Goal: Task Accomplishment & Management: Use online tool/utility

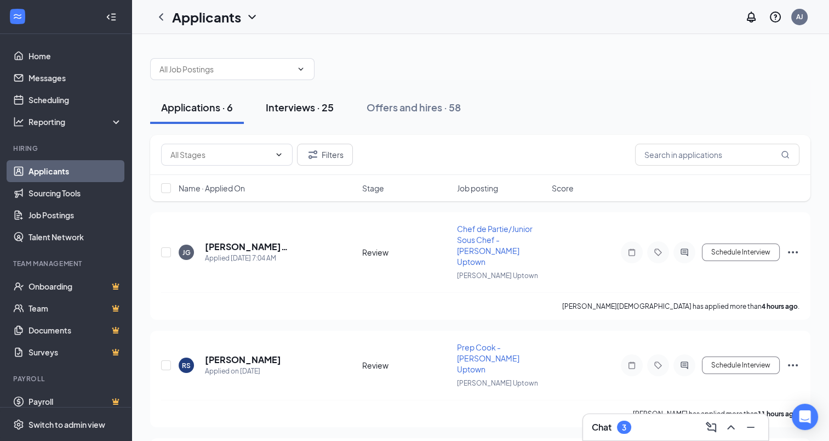
click at [307, 105] on div "Interviews · 25" at bounding box center [300, 107] width 68 height 14
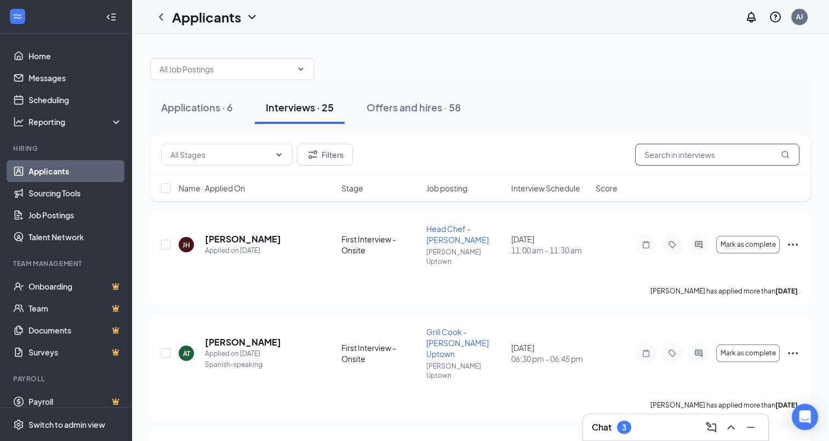
click at [685, 160] on input "text" at bounding box center [717, 155] width 164 height 22
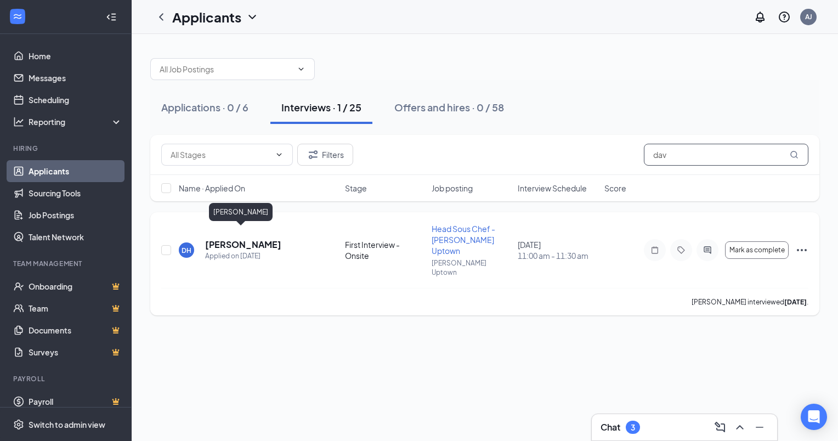
type input "dav"
click at [242, 238] on h5 "[PERSON_NAME]" at bounding box center [243, 244] width 76 height 12
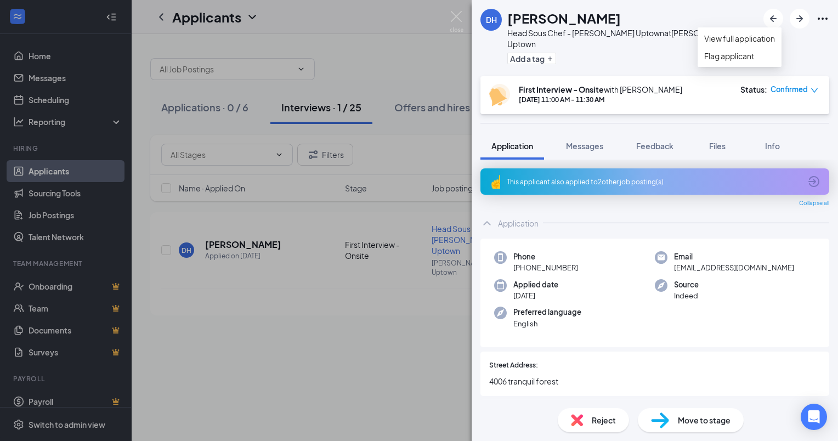
click at [822, 22] on icon "Ellipses" at bounding box center [822, 18] width 13 height 13
click at [736, 44] on link "View full application" at bounding box center [739, 38] width 71 height 12
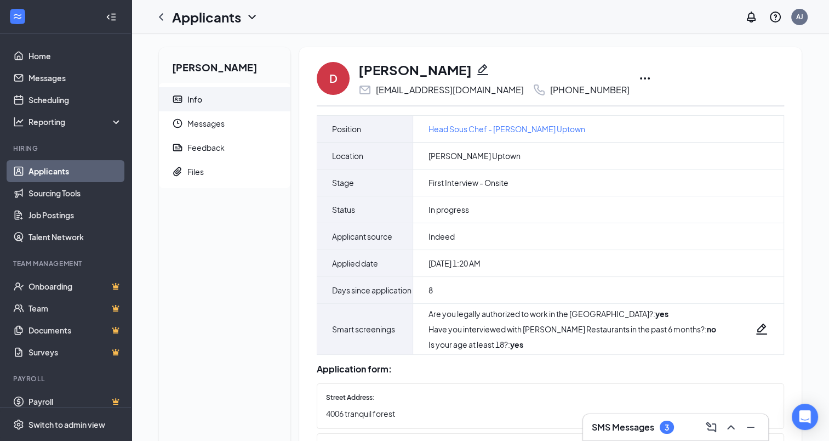
click at [639, 77] on icon "Ellipses" at bounding box center [645, 78] width 13 height 13
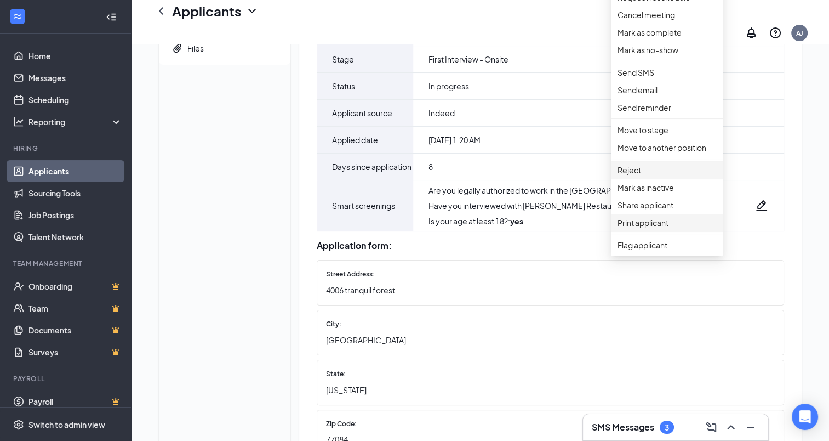
scroll to position [134, 0]
click at [644, 228] on p "Print applicant" at bounding box center [667, 222] width 99 height 12
